Goal: Task Accomplishment & Management: Use online tool/utility

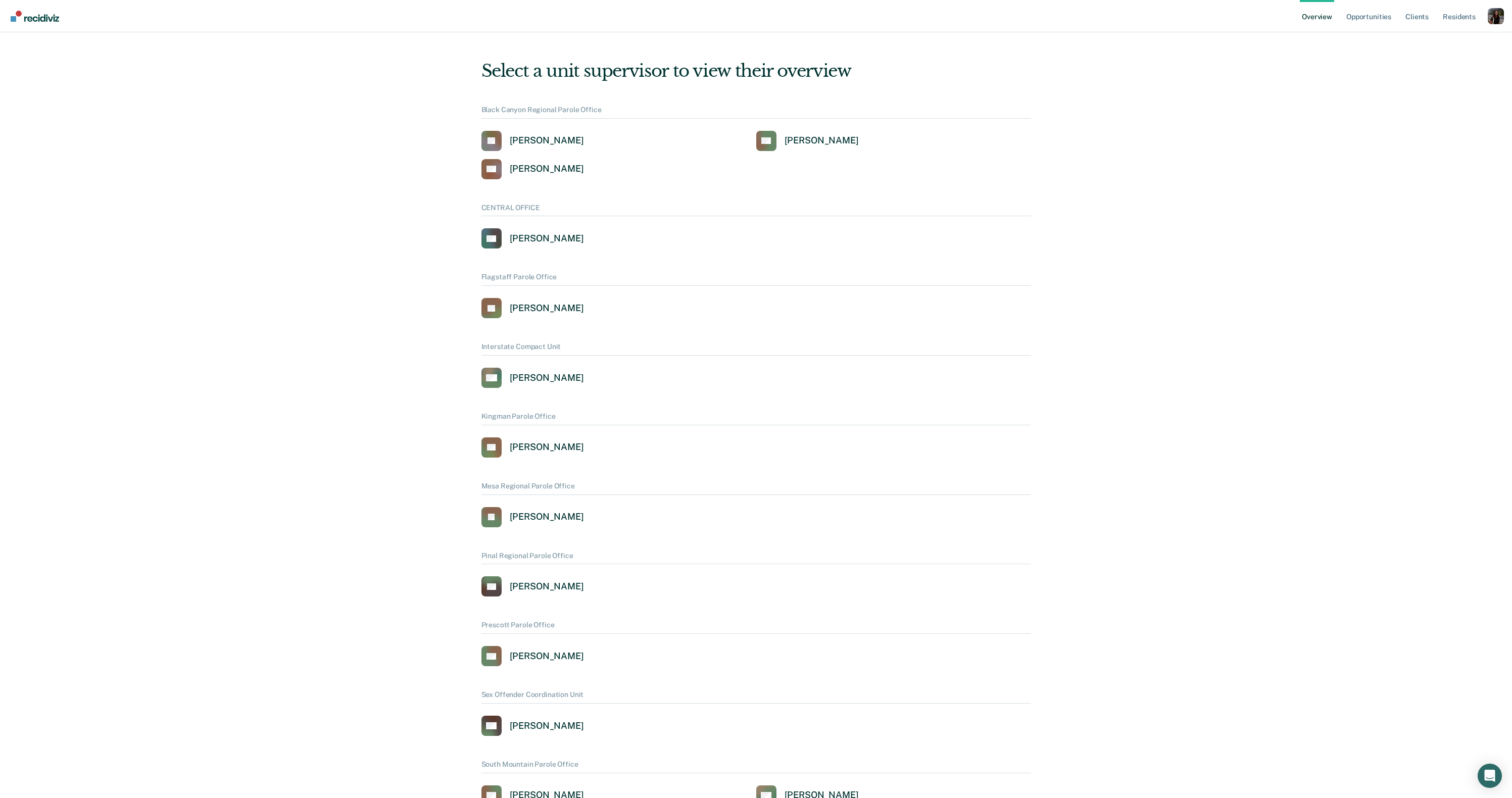
click at [1490, 16] on div "Profile dropdown button" at bounding box center [1495, 16] width 16 height 16
click at [1430, 42] on link "Profile" at bounding box center [1455, 46] width 65 height 8
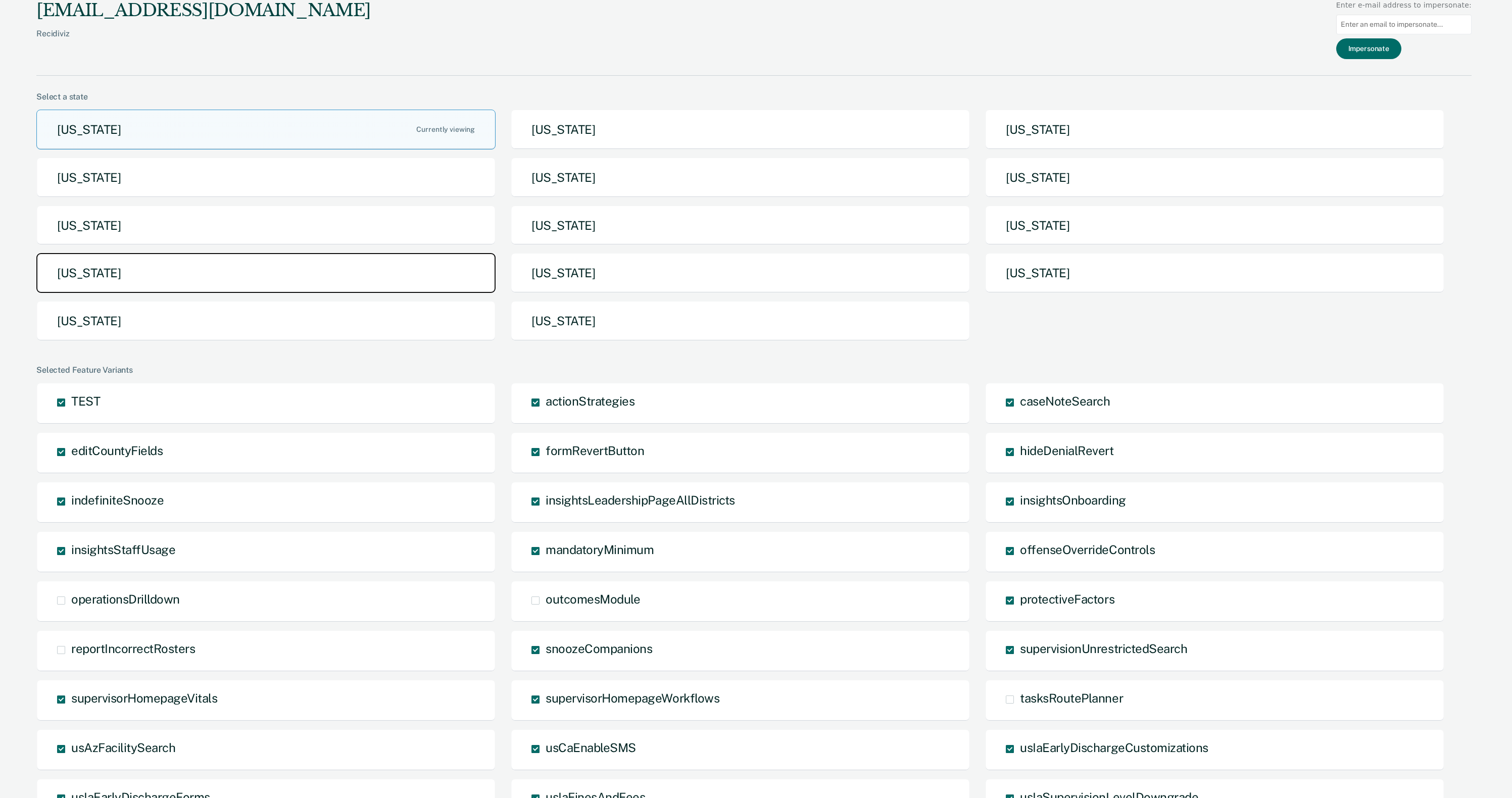
click at [300, 272] on button "[US_STATE]" at bounding box center [265, 273] width 459 height 40
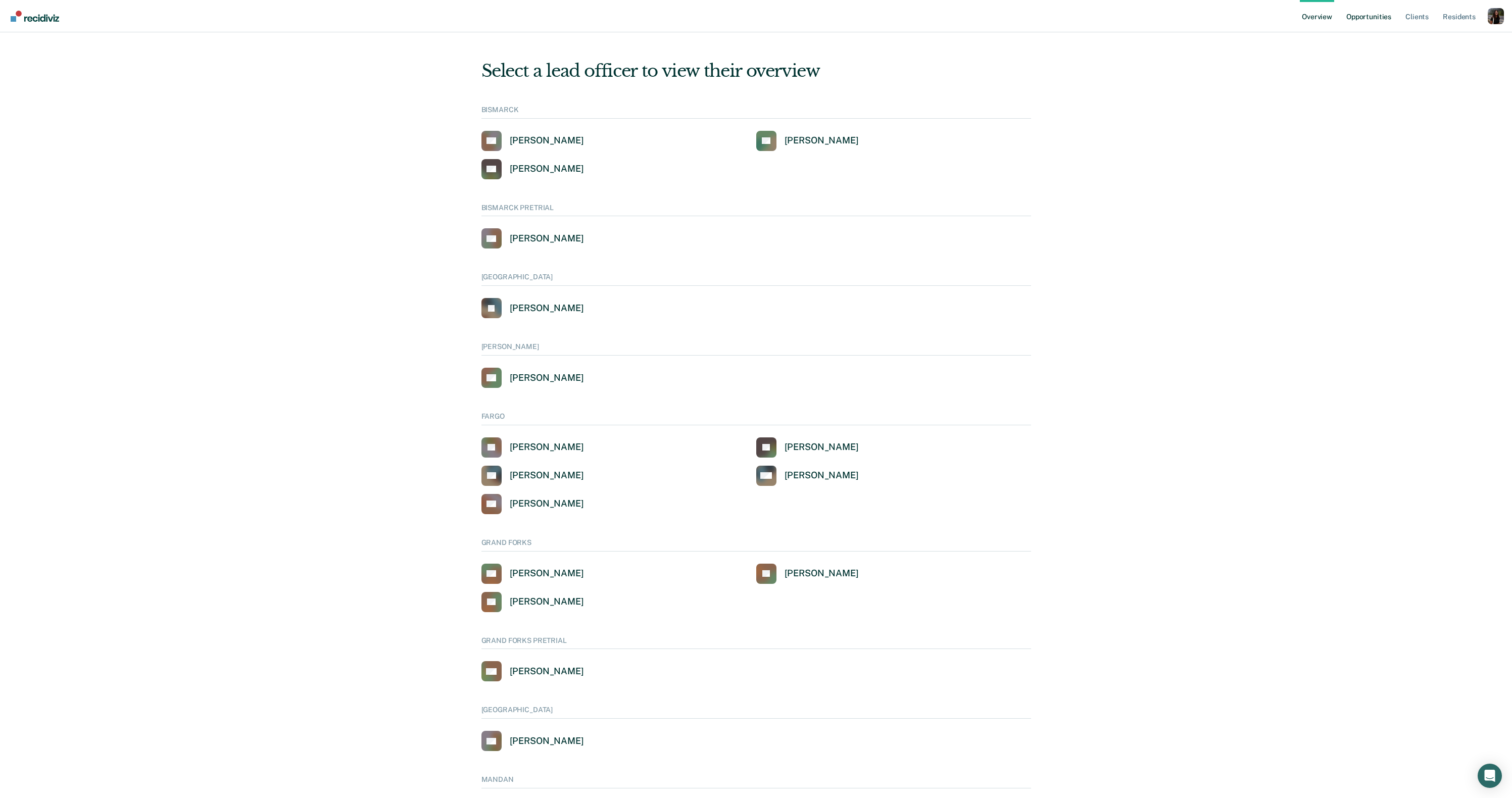
click at [1376, 20] on link "Opportunities" at bounding box center [1369, 16] width 49 height 32
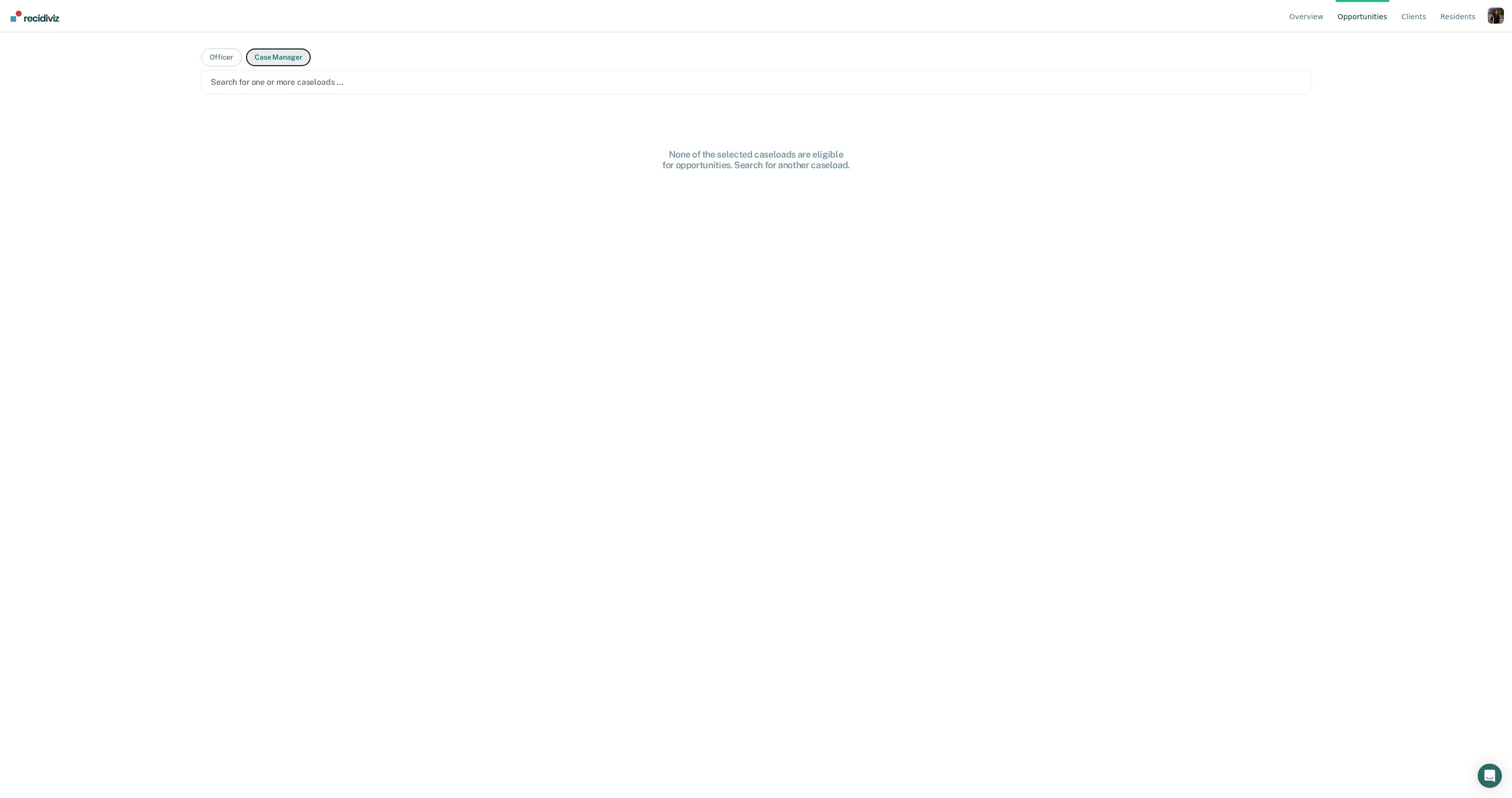
click at [282, 61] on button "Case Manager" at bounding box center [278, 57] width 64 height 18
click at [223, 61] on button "Officer" at bounding box center [221, 57] width 41 height 18
click at [261, 106] on main "Officer Case Manager Search for one or more officers … Hi, Alexa. Search above …" at bounding box center [756, 403] width 1134 height 742
click at [261, 93] on div "Search for one or more officers …" at bounding box center [756, 83] width 1110 height 25
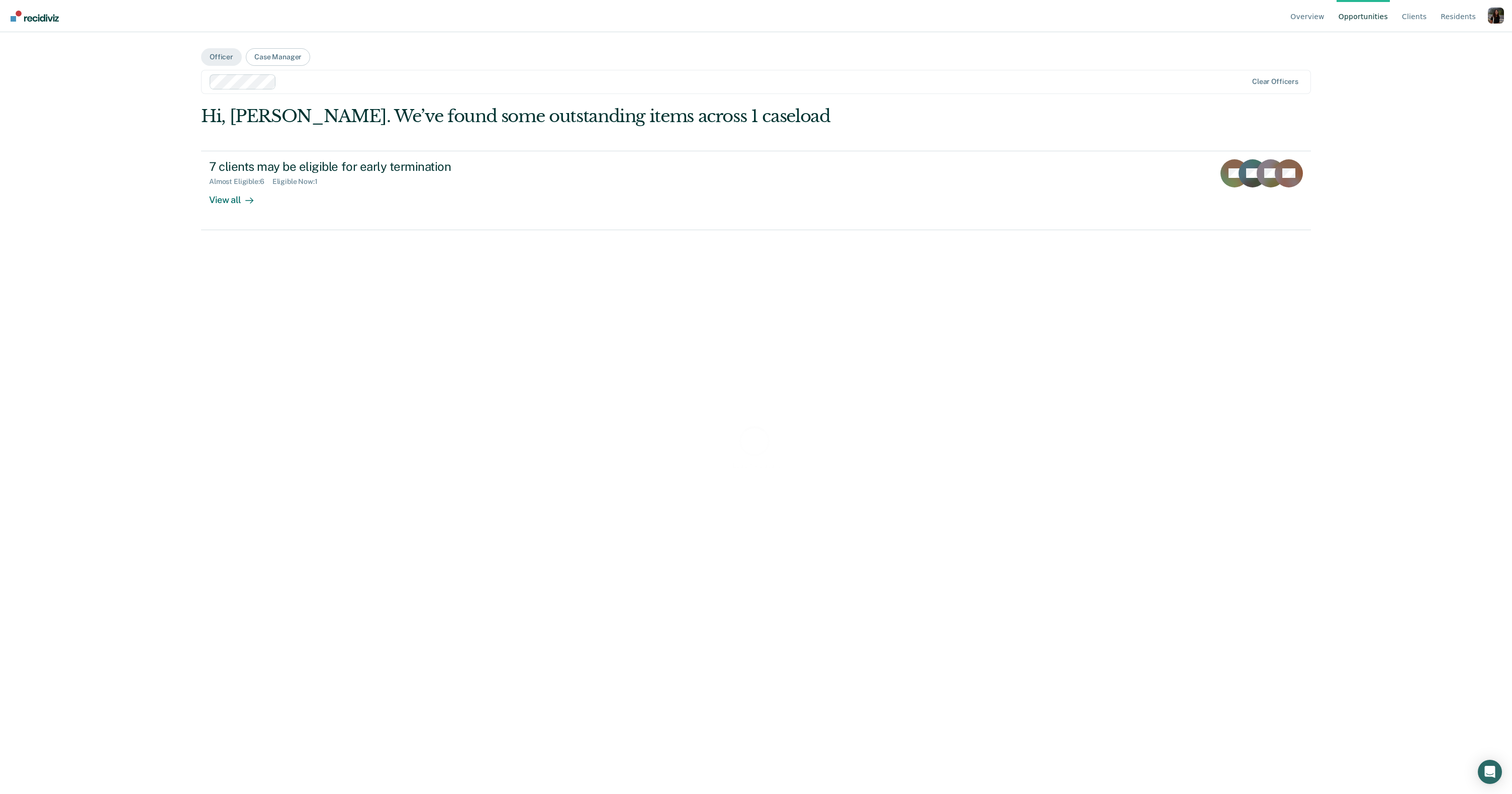
click at [236, 210] on div "Loading data..." at bounding box center [756, 447] width 1109 height 682
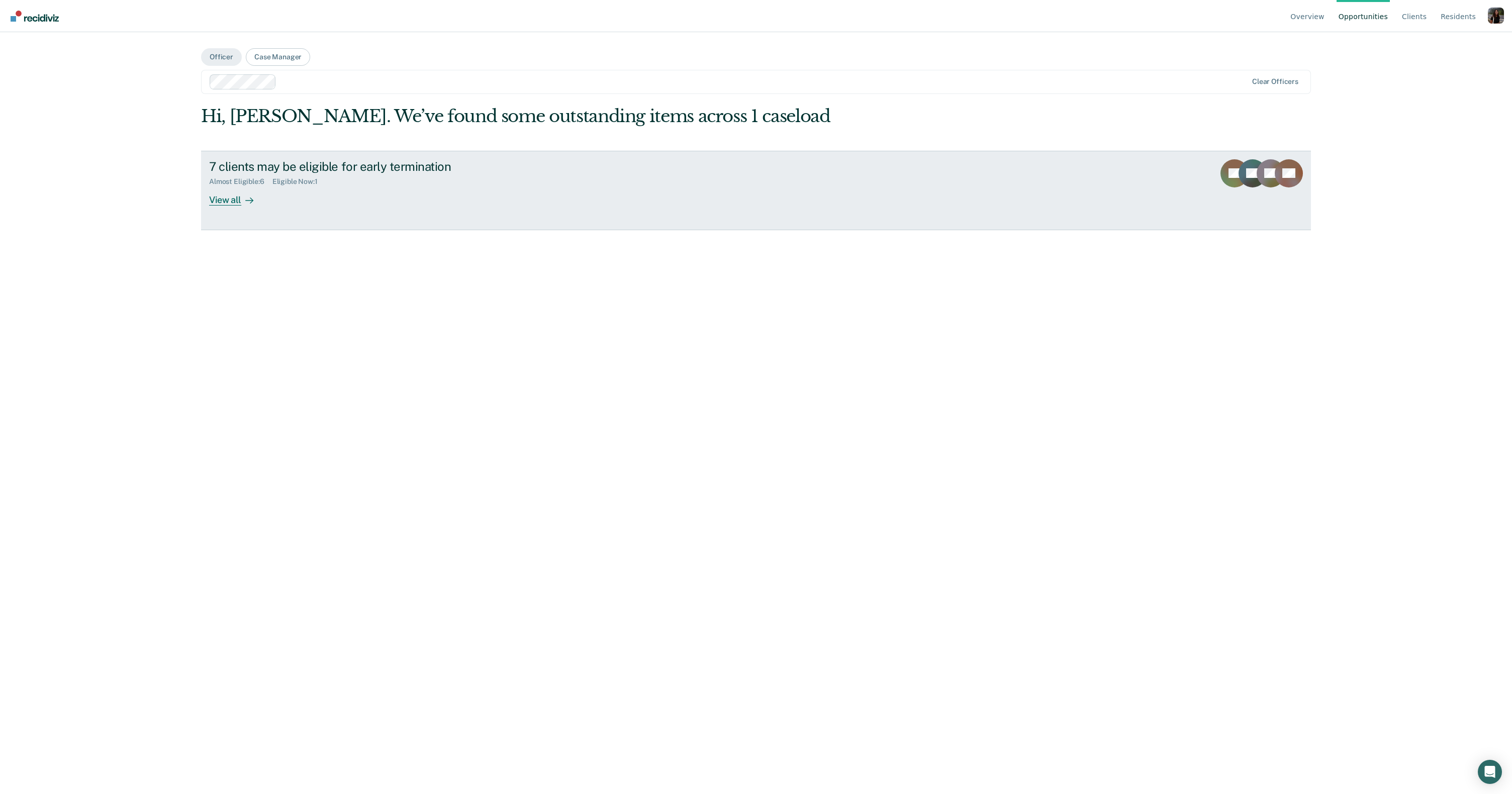
click at [236, 206] on link "7 clients may be eligible for early termination Almost Eligible : 6 Eligible No…" at bounding box center [756, 191] width 1109 height 79
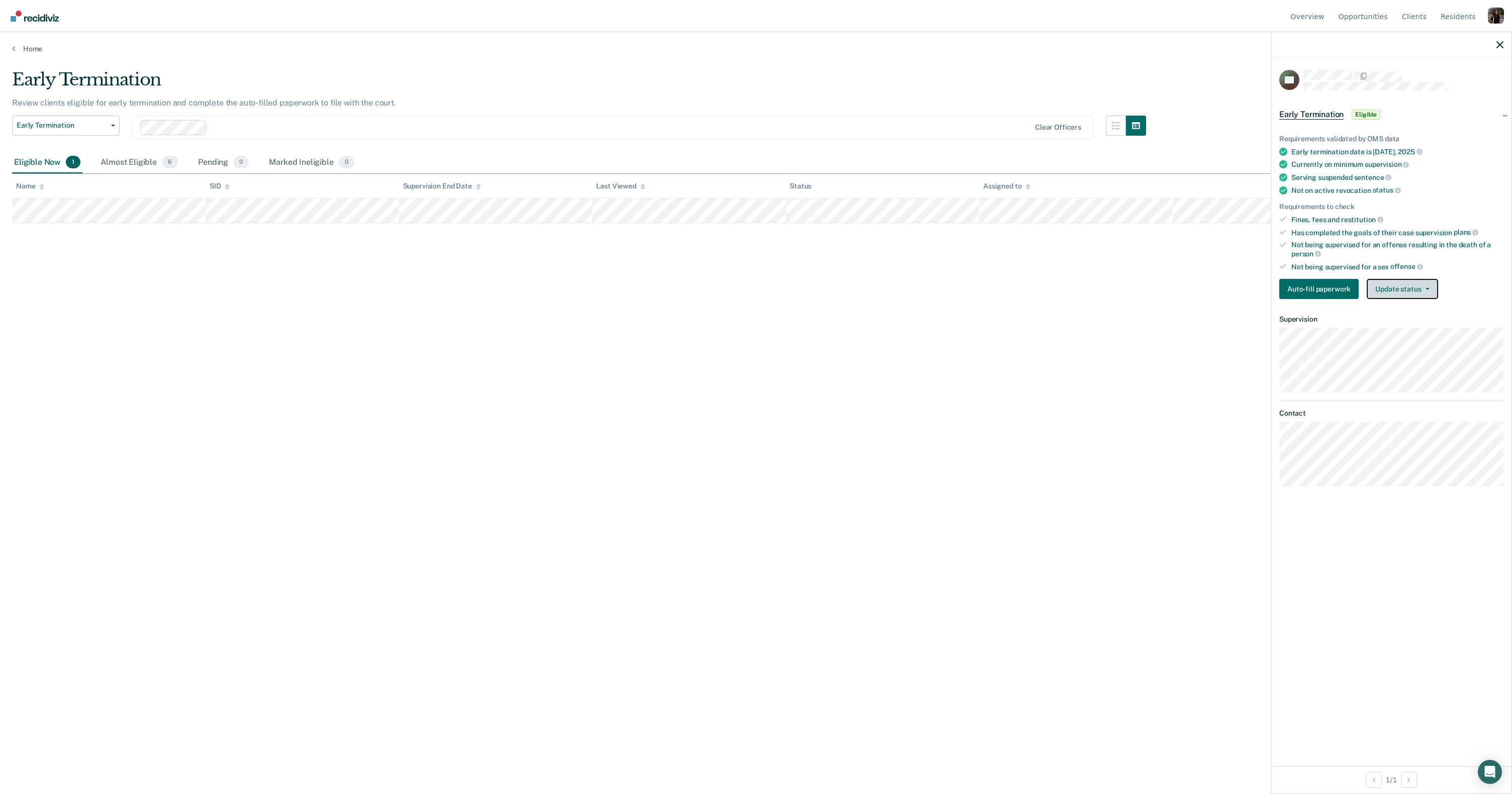
click at [1417, 285] on button "Update status" at bounding box center [1401, 289] width 71 height 20
click at [1408, 322] on button "Mark Ineligible" at bounding box center [1414, 329] width 97 height 16
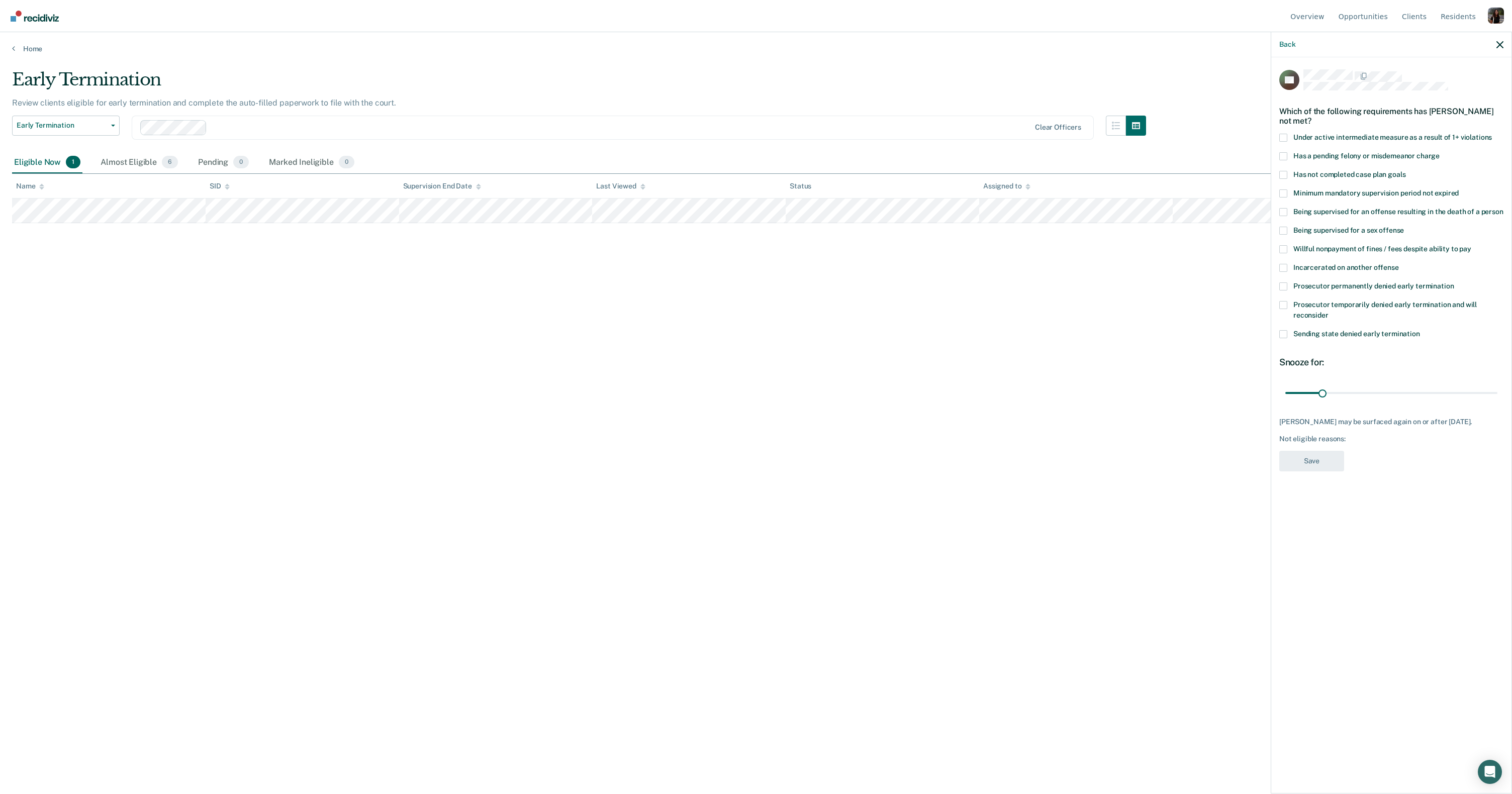
click at [1364, 333] on span "Sending state denied early termination" at bounding box center [1356, 333] width 127 height 8
click at [1420, 330] on input "Sending state denied early termination" at bounding box center [1420, 330] width 0 height 0
click at [1364, 333] on span "Sending state denied early termination" at bounding box center [1356, 333] width 127 height 8
click at [1420, 330] on input "Sending state denied early termination" at bounding box center [1420, 330] width 0 height 0
click at [1318, 334] on span "Sending state denied early termination" at bounding box center [1356, 333] width 127 height 8
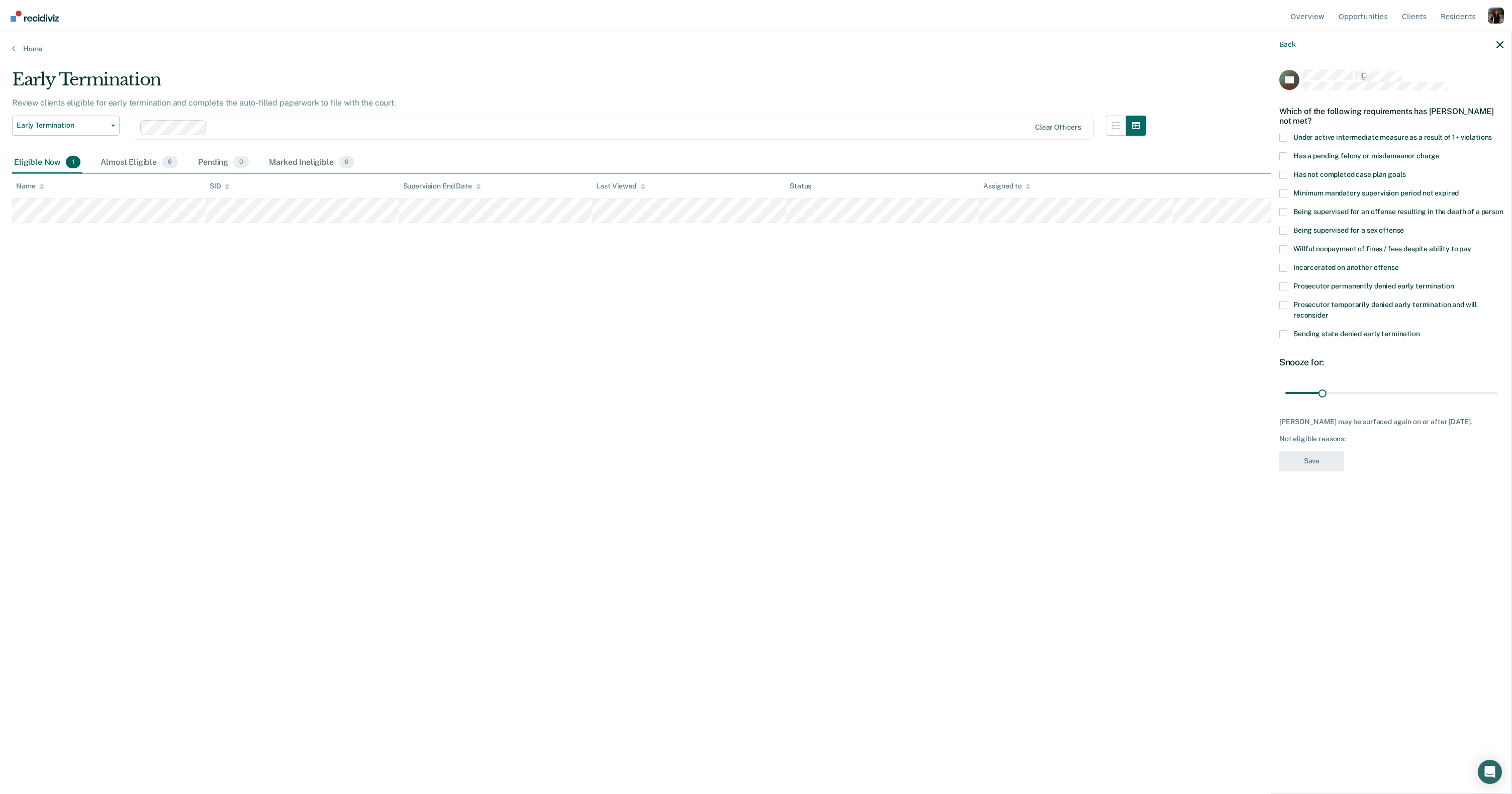
click at [1420, 330] on input "Sending state denied early termination" at bounding box center [1420, 330] width 0 height 0
click at [1318, 455] on button "Save" at bounding box center [1311, 461] width 65 height 21
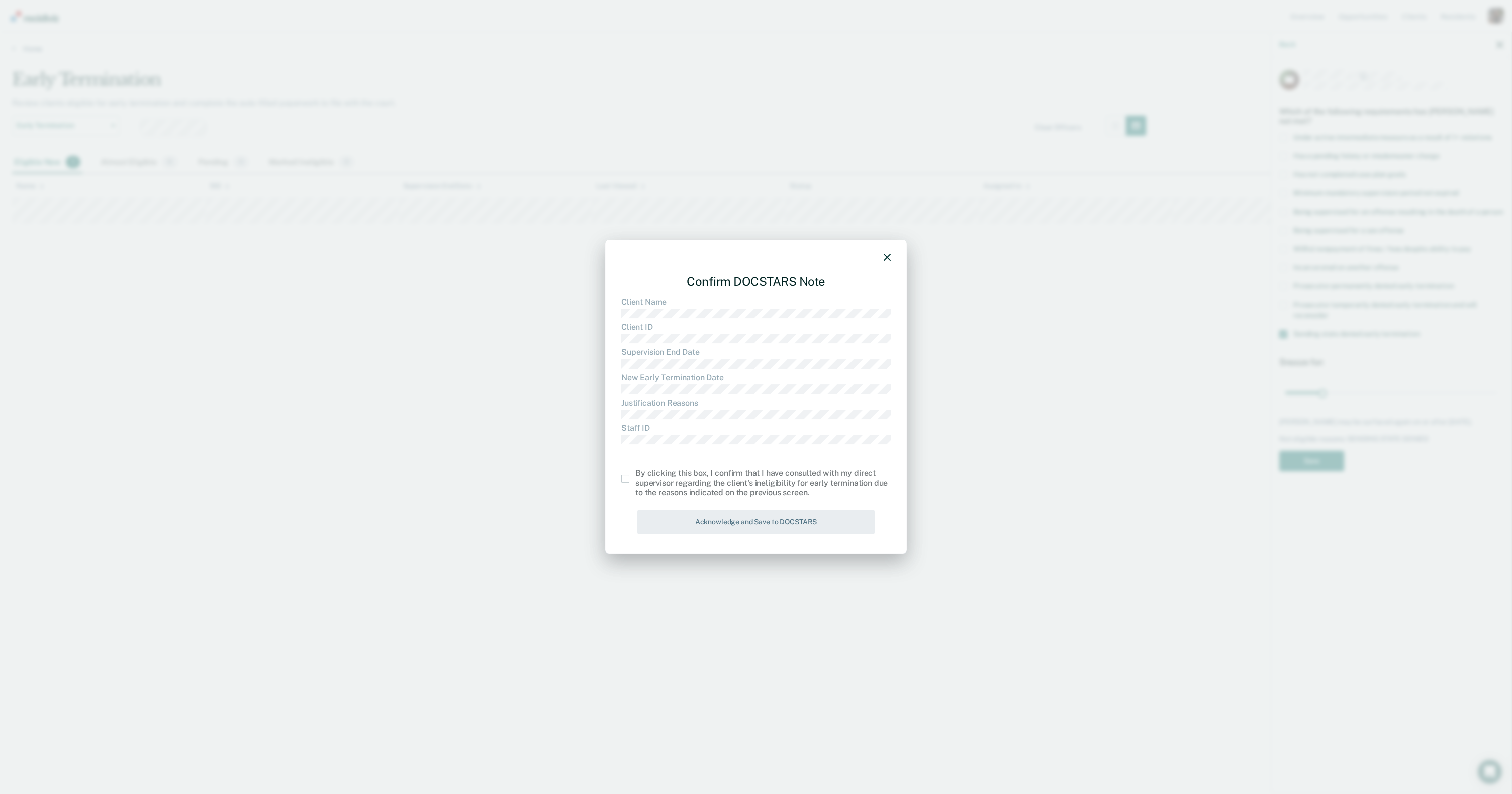
click at [658, 480] on div "By clicking this box, I confirm that I have consulted with my direct supervisor…" at bounding box center [762, 484] width 255 height 29
click at [628, 483] on span at bounding box center [625, 479] width 8 height 8
click at [635, 475] on input "checkbox" at bounding box center [635, 475] width 0 height 0
click at [706, 520] on button "Acknowledge and Save to DOCSTARS" at bounding box center [756, 522] width 237 height 24
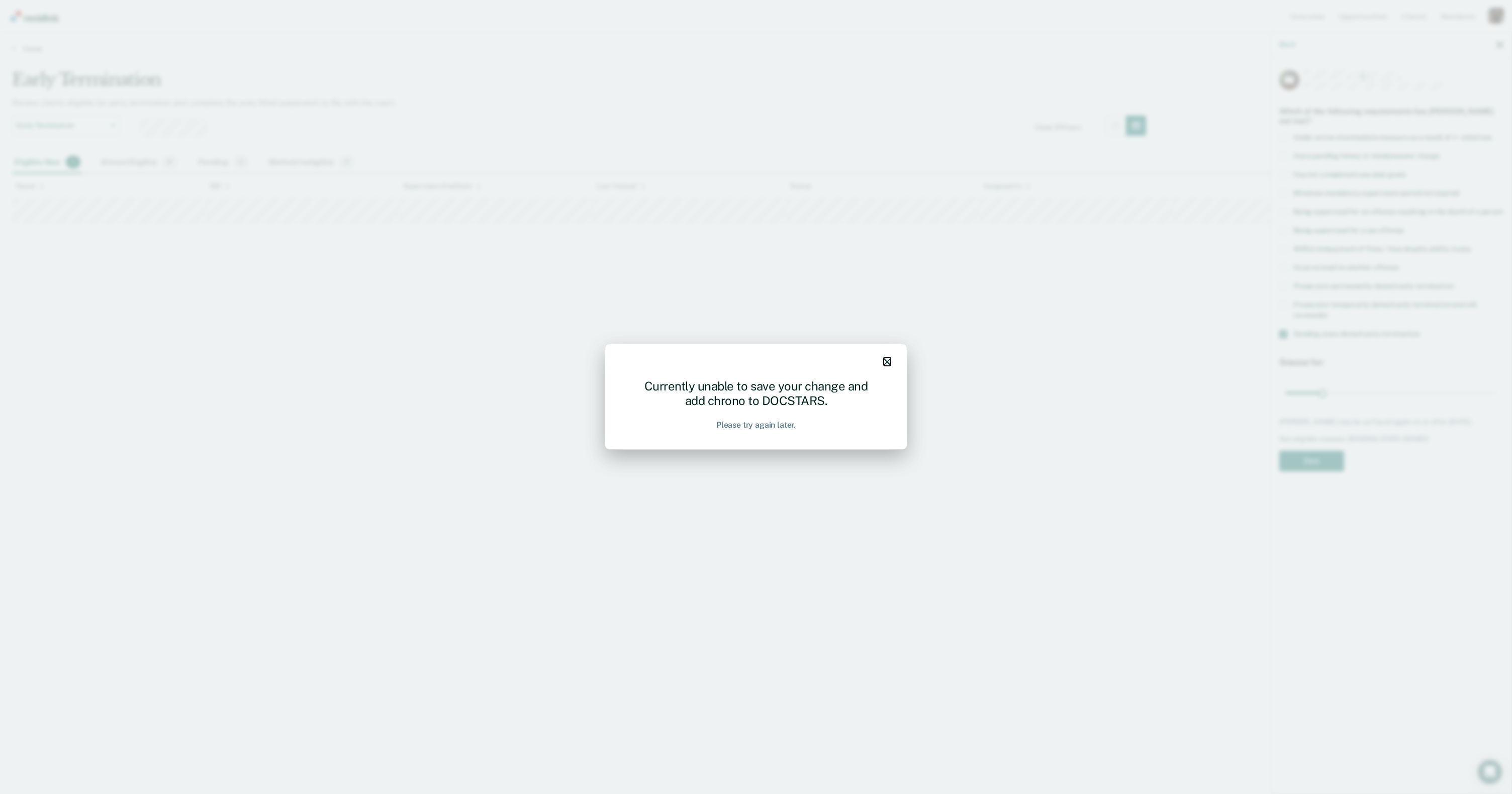
click at [888, 361] on icon "button" at bounding box center [887, 362] width 7 height 7
